Goal: Navigation & Orientation: Find specific page/section

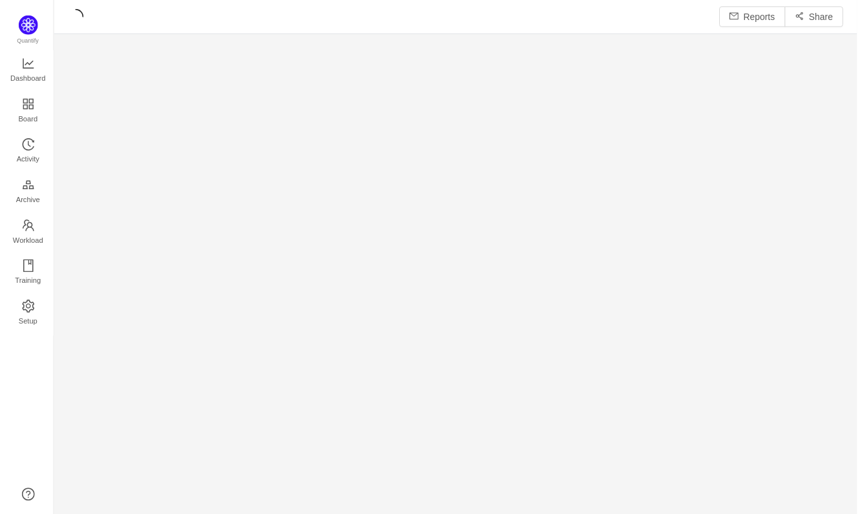
scroll to position [499, 782]
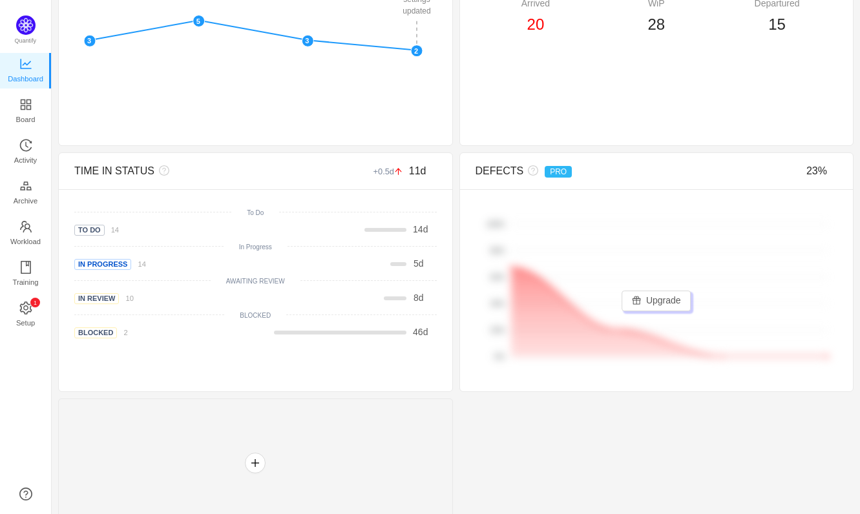
scroll to position [479, 0]
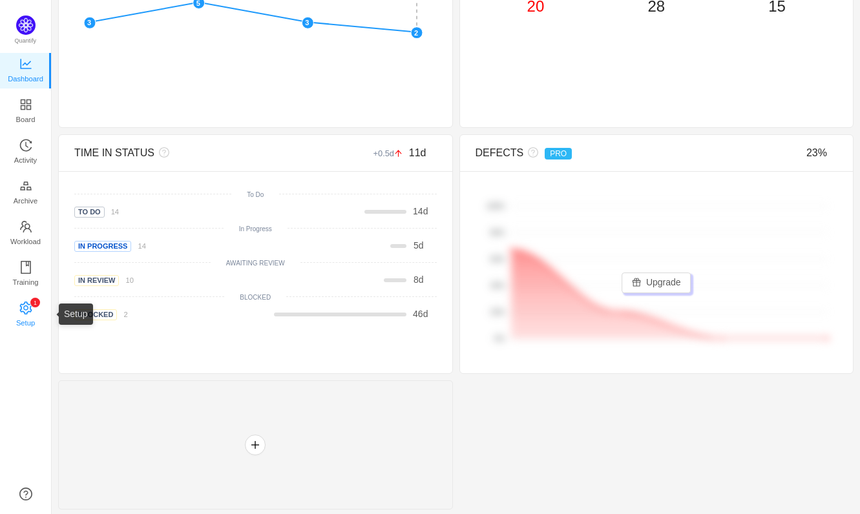
click at [26, 311] on span "Setup" at bounding box center [25, 323] width 19 height 26
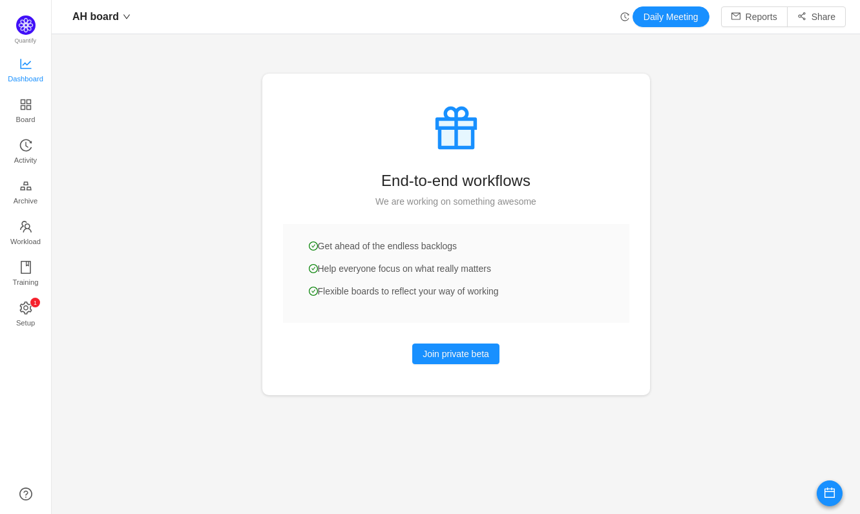
click at [34, 70] on span "Dashboard" at bounding box center [26, 79] width 36 height 26
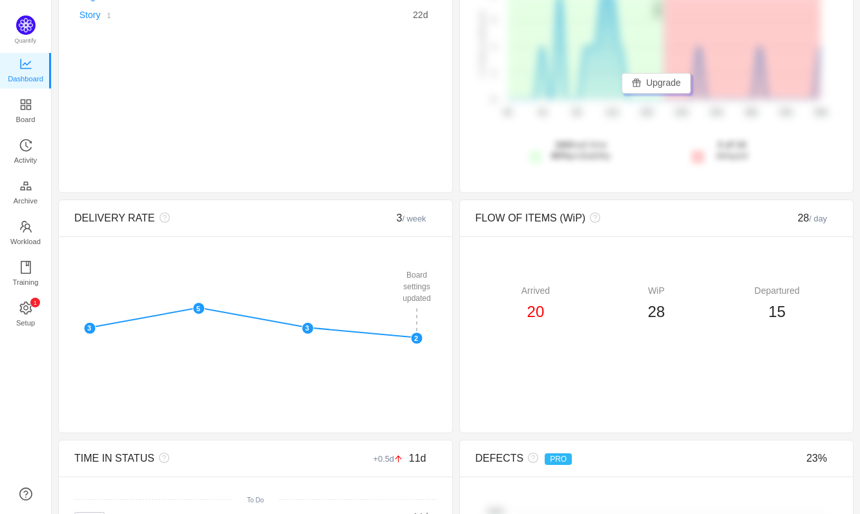
scroll to position [196, 0]
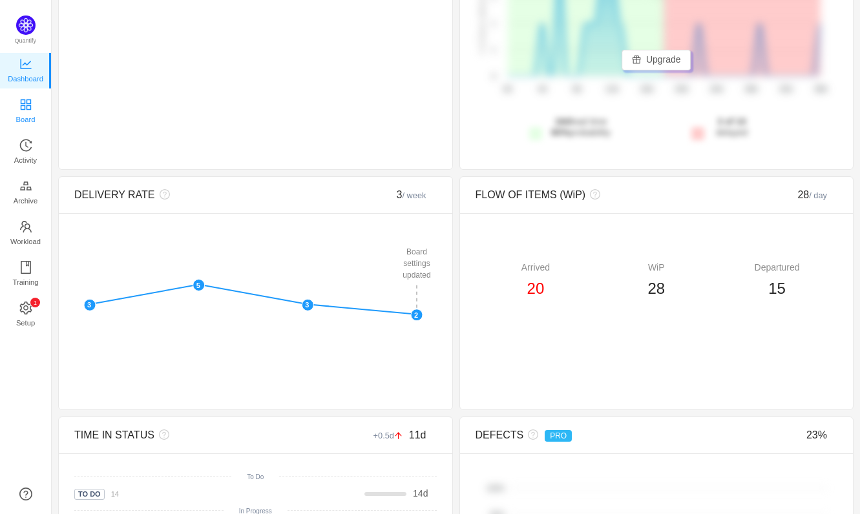
click at [19, 105] on link "Board" at bounding box center [25, 112] width 13 height 26
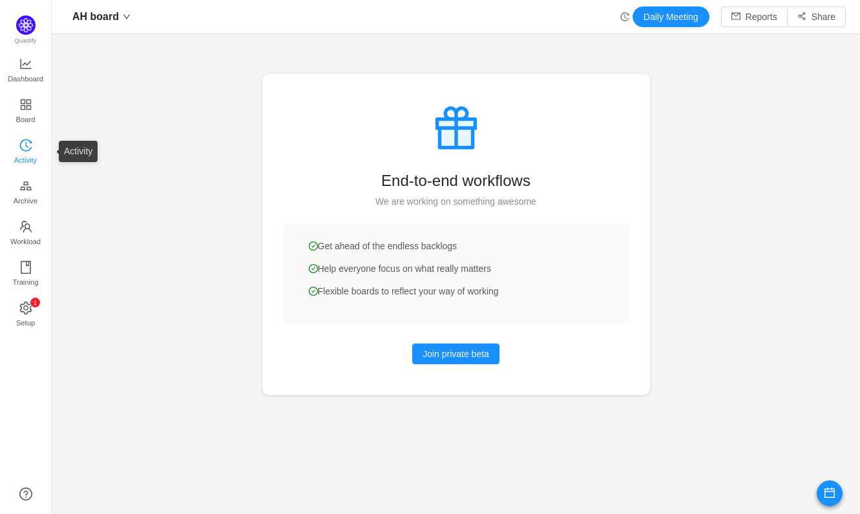
click at [33, 154] on span "Activity" at bounding box center [25, 160] width 23 height 26
